Goal: Task Accomplishment & Management: Manage account settings

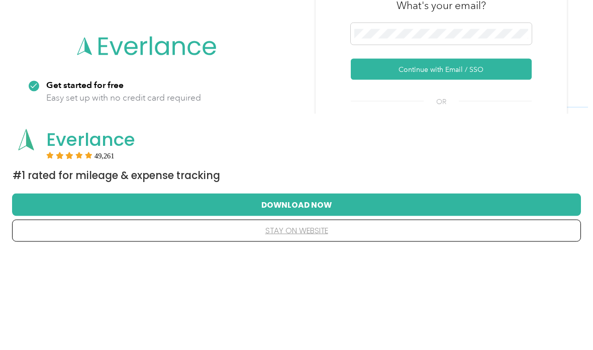
click at [492, 155] on button "Continue with Email / SSO" at bounding box center [441, 165] width 181 height 21
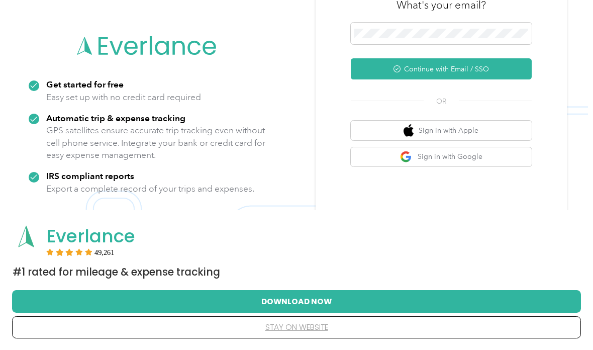
click at [497, 79] on button "Continue with Email / SSO" at bounding box center [441, 68] width 181 height 21
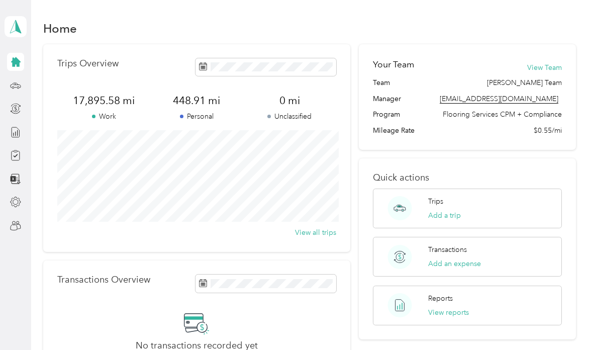
click at [18, 32] on icon at bounding box center [15, 27] width 15 height 14
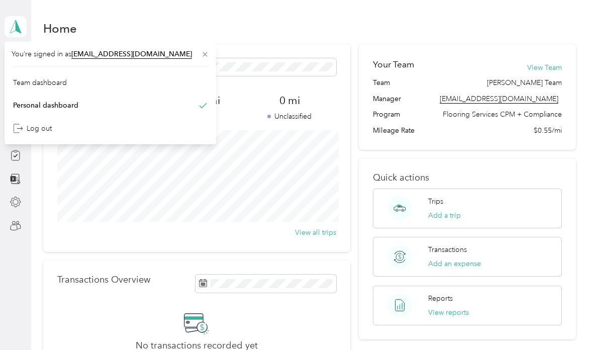
click at [61, 81] on div "Team dashboard" at bounding box center [40, 82] width 54 height 11
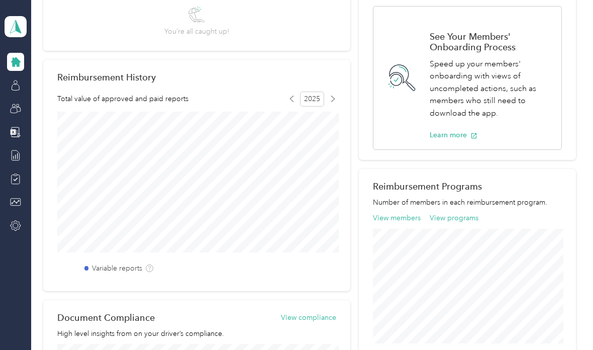
scroll to position [183, 0]
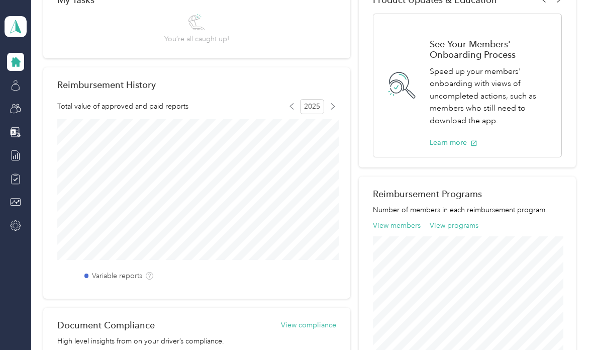
click at [401, 229] on button "View members" at bounding box center [397, 225] width 48 height 11
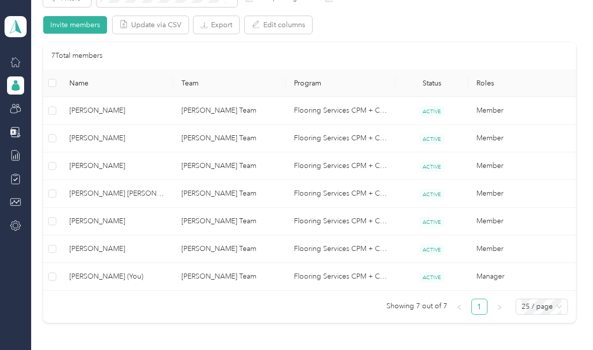
scroll to position [200, 0]
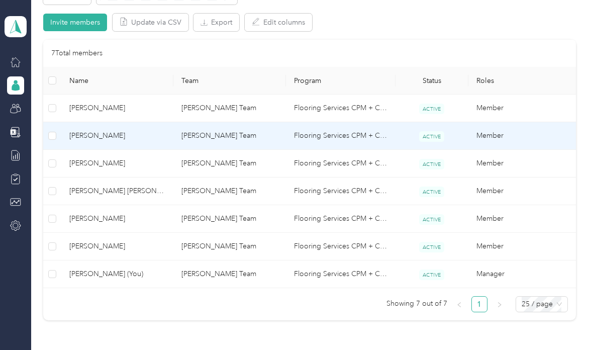
click at [91, 137] on span "[PERSON_NAME]" at bounding box center [117, 135] width 96 height 11
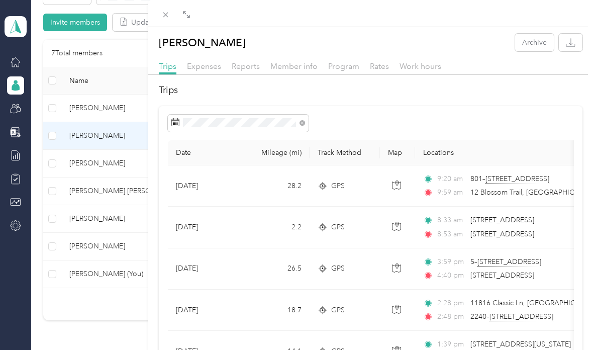
click at [85, 168] on div "[PERSON_NAME] Archive Trips Expenses Reports Member info Program Rates Work hou…" at bounding box center [296, 175] width 593 height 350
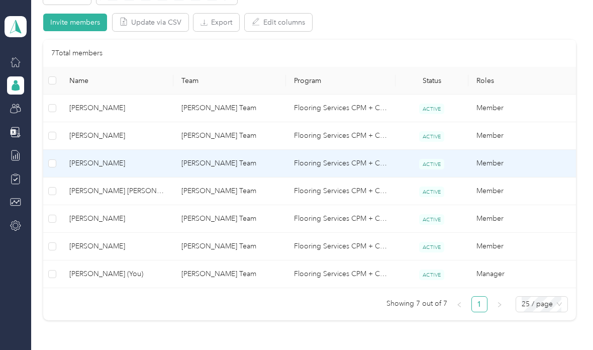
click at [97, 165] on span "[PERSON_NAME]" at bounding box center [117, 163] width 96 height 11
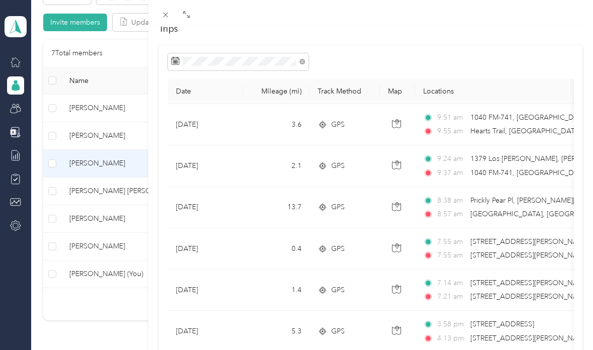
click at [89, 137] on div "[PERSON_NAME] Archive Trips Expenses Reports Member info Program Rates Work hou…" at bounding box center [296, 175] width 593 height 350
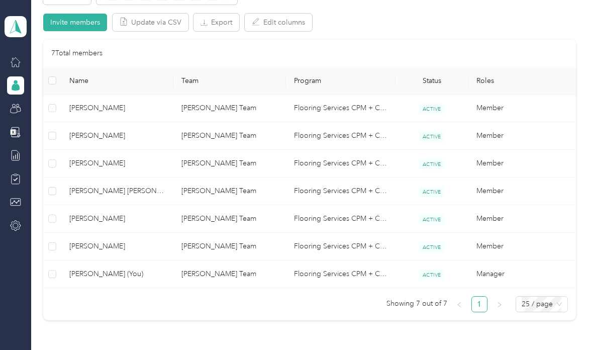
click at [109, 137] on span "[PERSON_NAME]" at bounding box center [117, 135] width 96 height 11
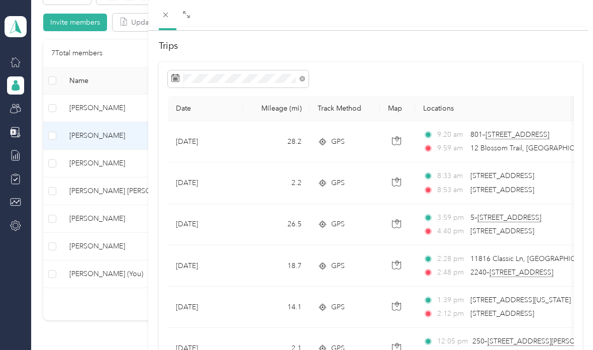
scroll to position [46, 0]
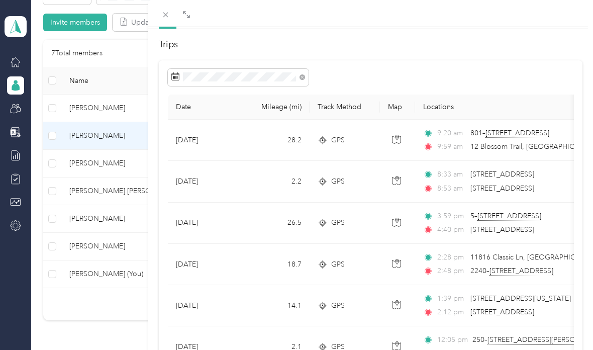
click at [85, 164] on div "[PERSON_NAME] Archive Trips Expenses Reports Member info Program Rates Work hou…" at bounding box center [296, 175] width 593 height 350
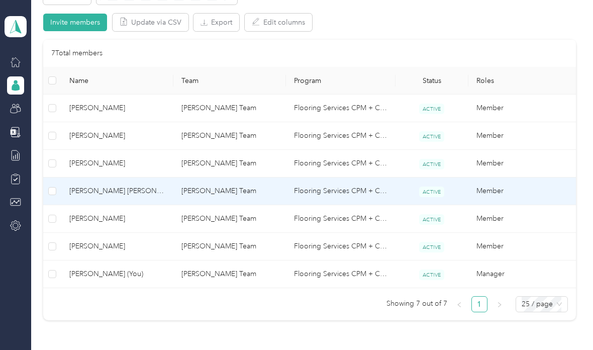
click at [95, 191] on span "[PERSON_NAME] [PERSON_NAME]" at bounding box center [117, 190] width 96 height 11
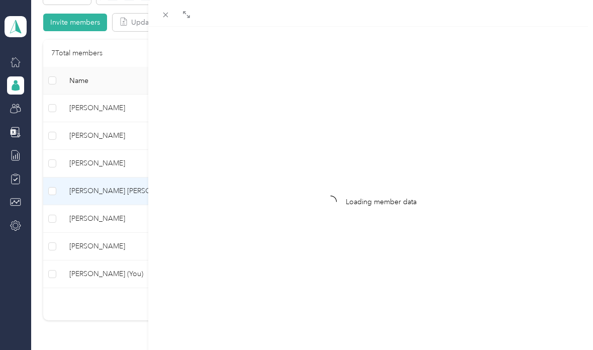
click at [111, 189] on div "Loading member data" at bounding box center [296, 175] width 593 height 350
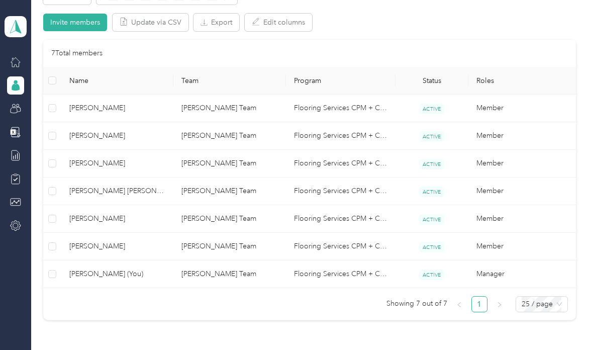
click at [100, 188] on span "[PERSON_NAME] [PERSON_NAME]" at bounding box center [117, 190] width 96 height 11
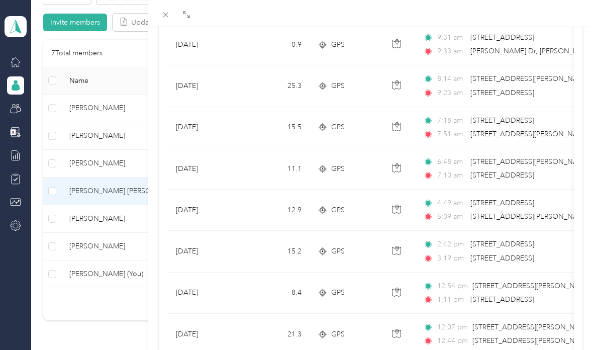
scroll to position [142, 0]
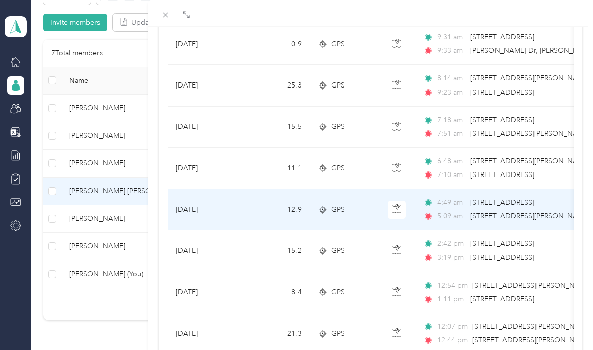
click at [534, 202] on span "[STREET_ADDRESS]" at bounding box center [502, 202] width 64 height 9
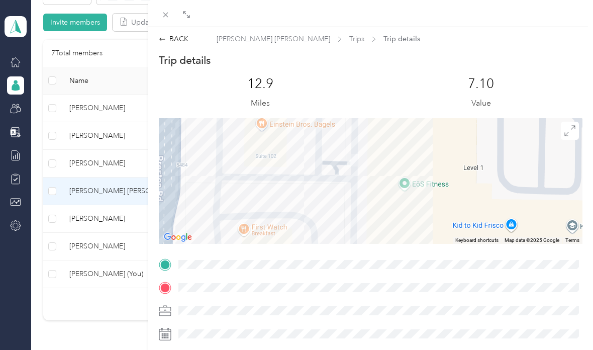
click at [170, 40] on div "BACK" at bounding box center [174, 39] width 30 height 11
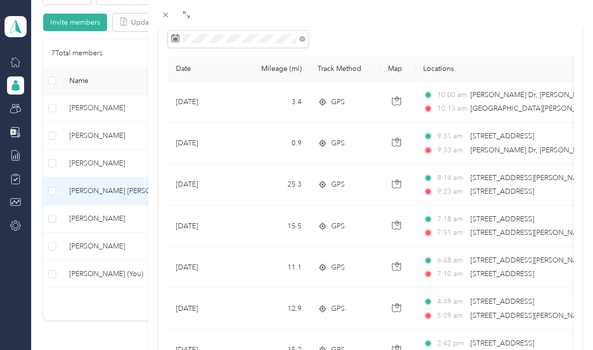
scroll to position [87, 0]
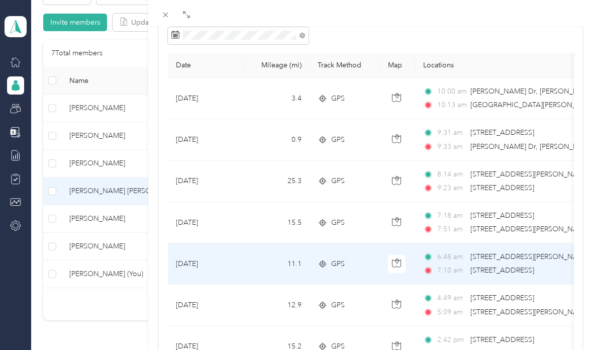
click at [480, 262] on span "[STREET_ADDRESS][PERSON_NAME]" at bounding box center [530, 256] width 120 height 11
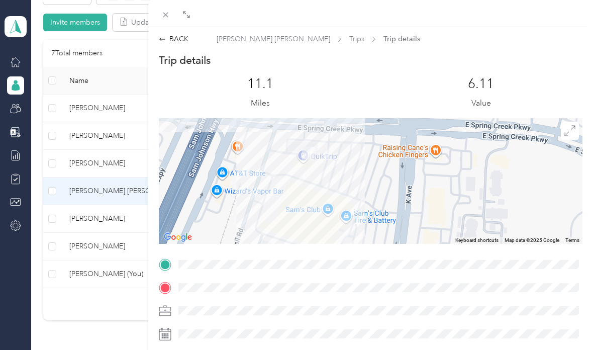
click at [169, 37] on div "BACK" at bounding box center [174, 39] width 30 height 11
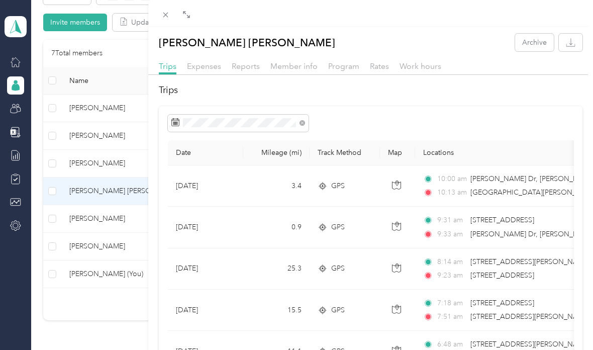
click at [102, 245] on div "[PERSON_NAME] [PERSON_NAME] Archive Trips Expenses Reports Member info Program …" at bounding box center [296, 175] width 593 height 350
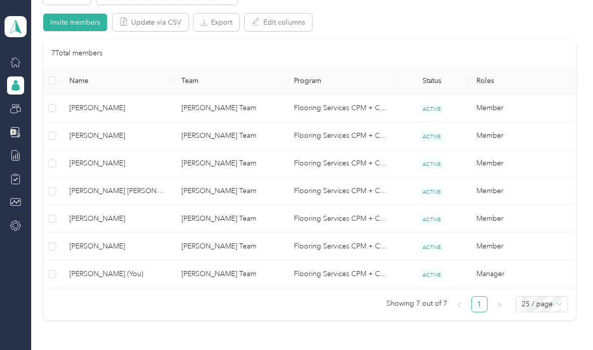
click at [113, 248] on span "[PERSON_NAME]" at bounding box center [117, 246] width 96 height 11
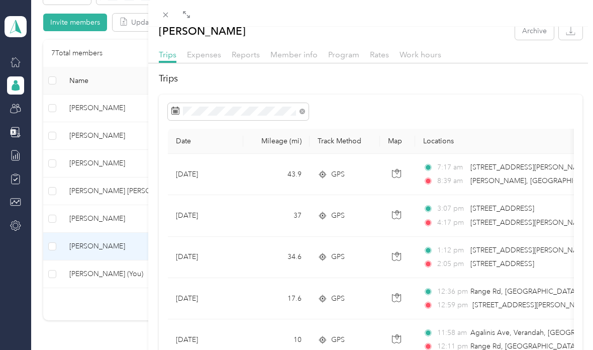
scroll to position [18, 0]
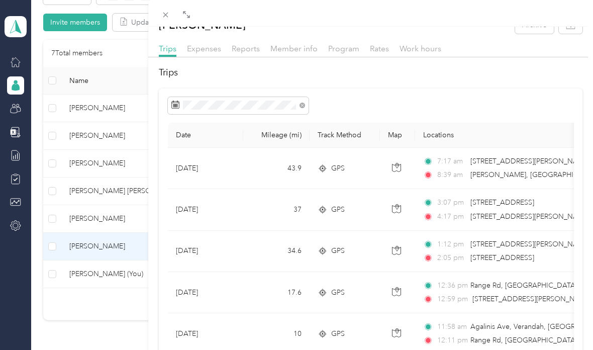
click at [104, 221] on div "[PERSON_NAME] Archive Trips Expenses Reports Member info Program Rates Work hou…" at bounding box center [296, 175] width 593 height 350
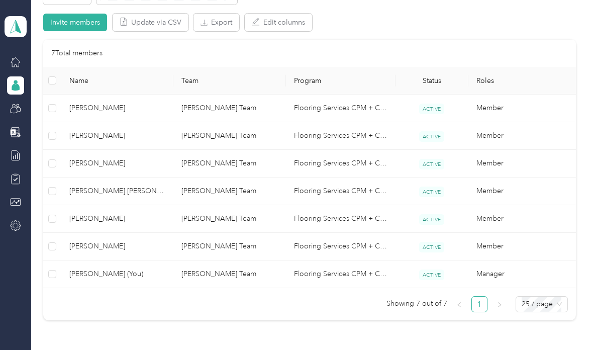
click at [109, 213] on span "[PERSON_NAME]" at bounding box center [117, 218] width 96 height 11
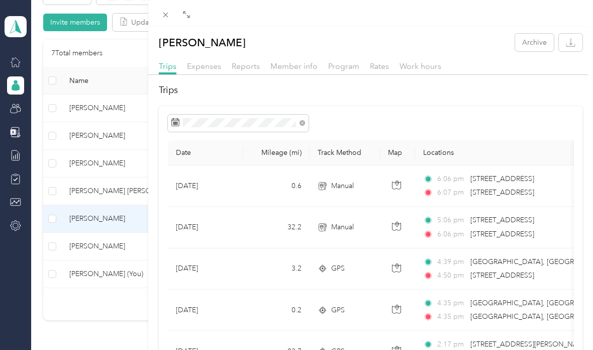
click at [107, 108] on div "[PERSON_NAME] Archive Trips Expenses Reports Member info Program Rates Work hou…" at bounding box center [296, 175] width 593 height 350
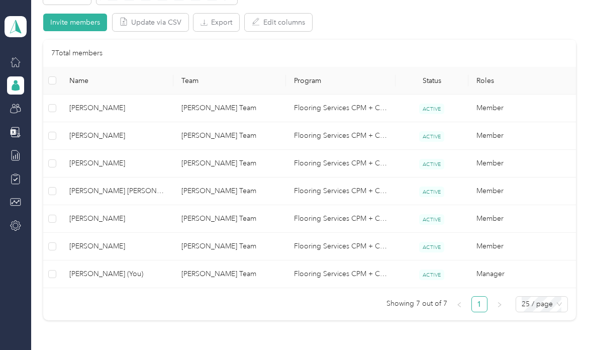
click at [107, 111] on div at bounding box center [296, 175] width 593 height 350
click at [118, 111] on span "[PERSON_NAME]" at bounding box center [117, 107] width 96 height 11
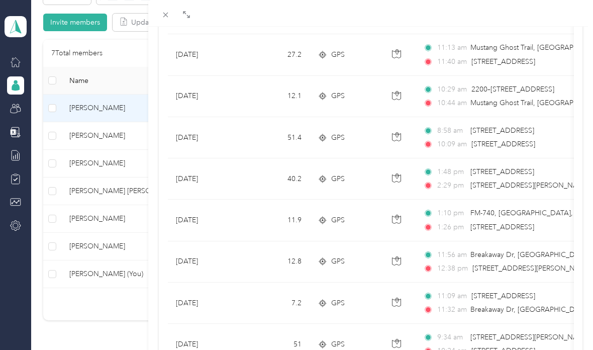
scroll to position [376, 0]
